Goal: Find specific page/section: Find specific page/section

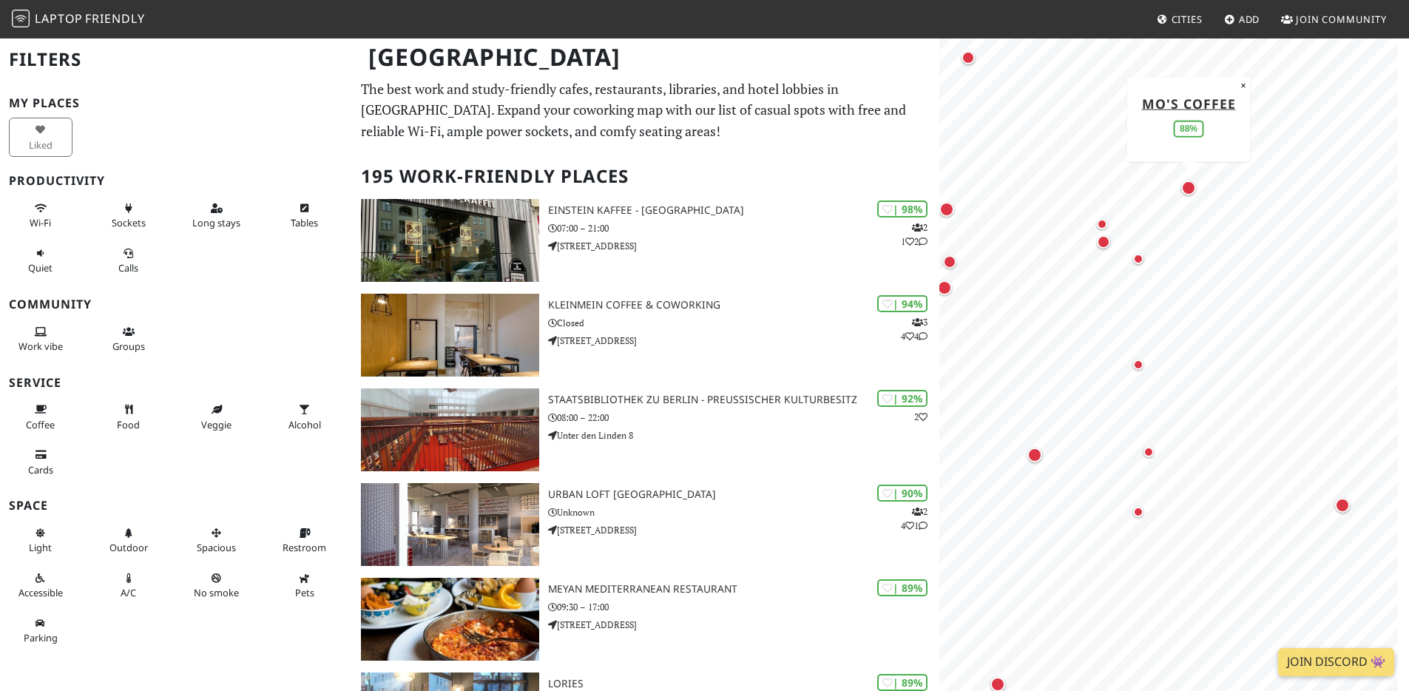
click at [1189, 197] on div "Map marker" at bounding box center [1188, 187] width 21 height 21
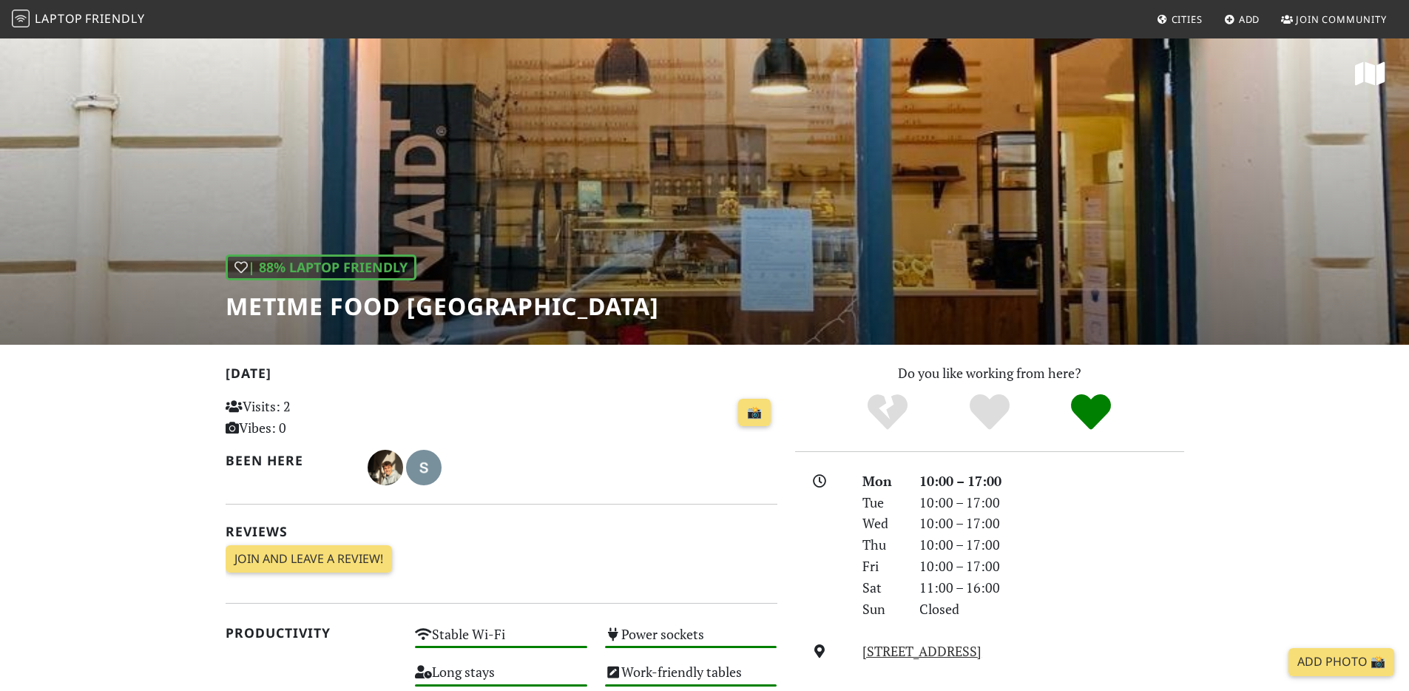
click at [573, 223] on div "| 88% Laptop Friendly metime food Berlin" at bounding box center [704, 191] width 1409 height 308
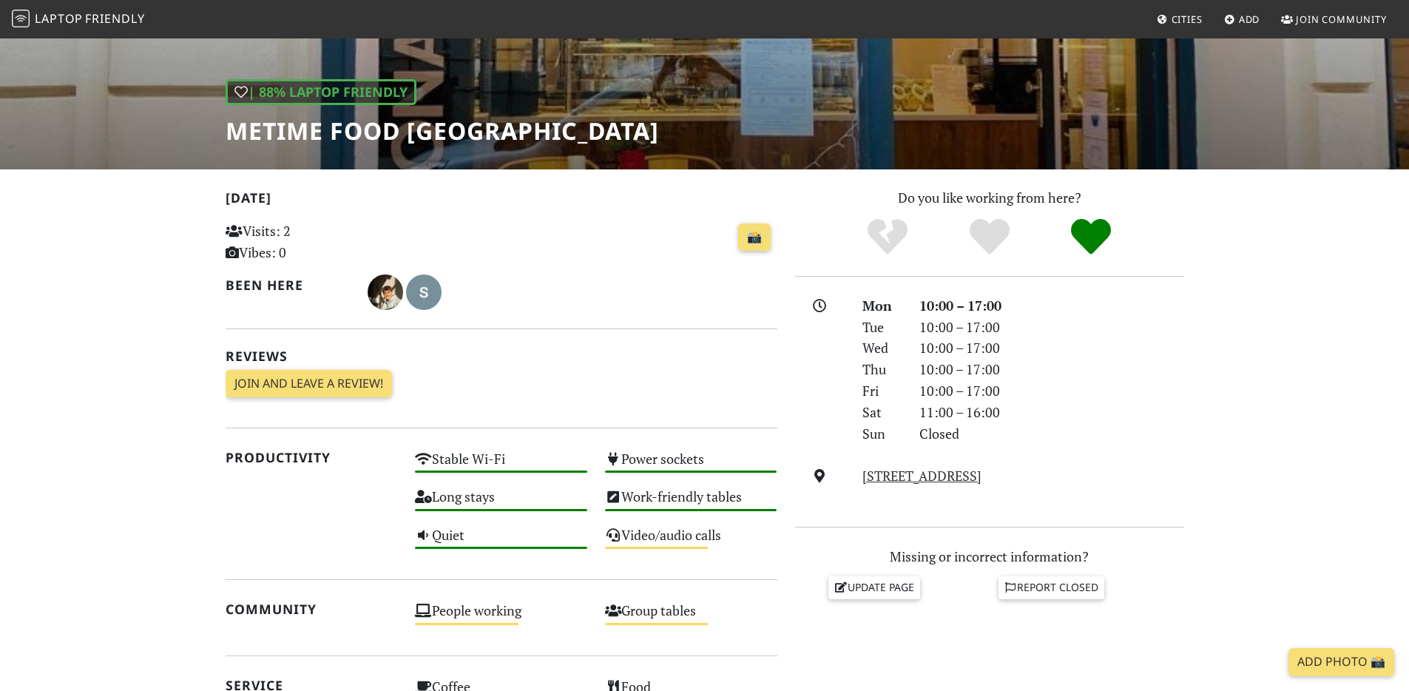
scroll to position [230, 0]
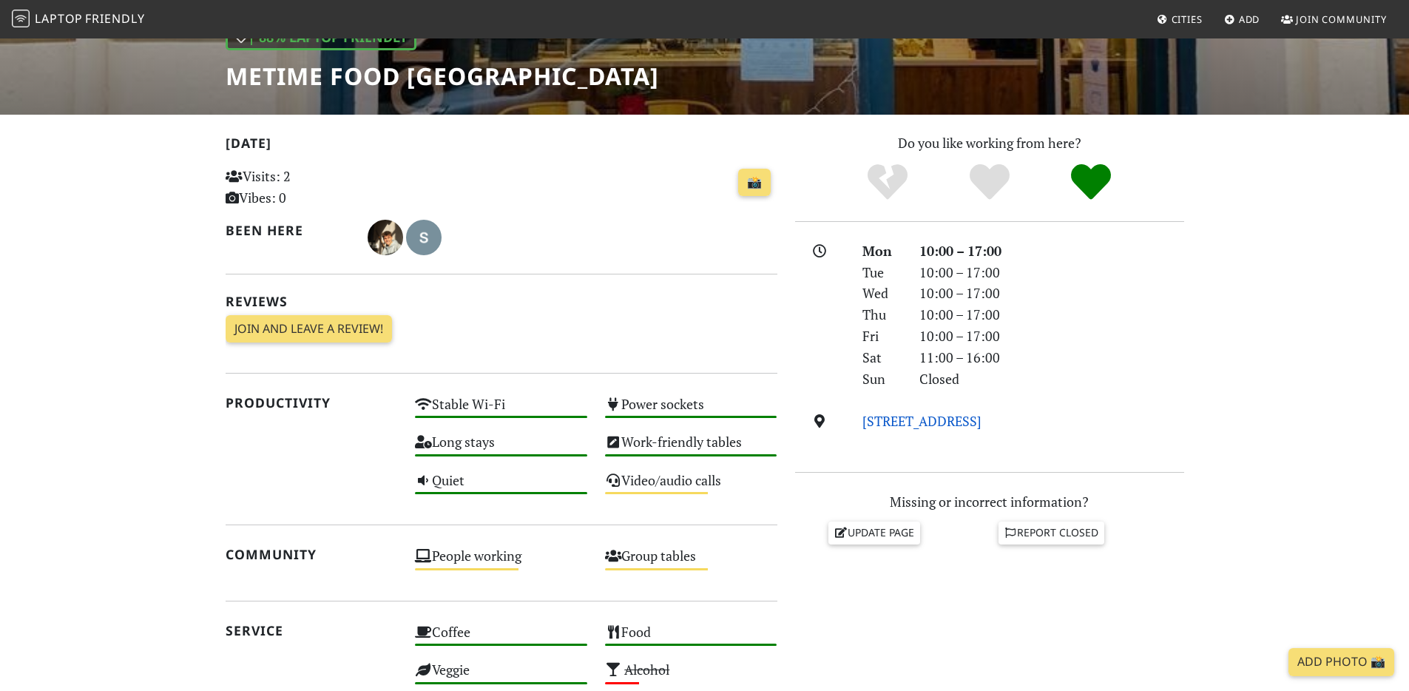
click at [937, 416] on link "Pasteurstraße 18, 10407, Berlin" at bounding box center [921, 421] width 119 height 18
